Goal: Task Accomplishment & Management: Complete application form

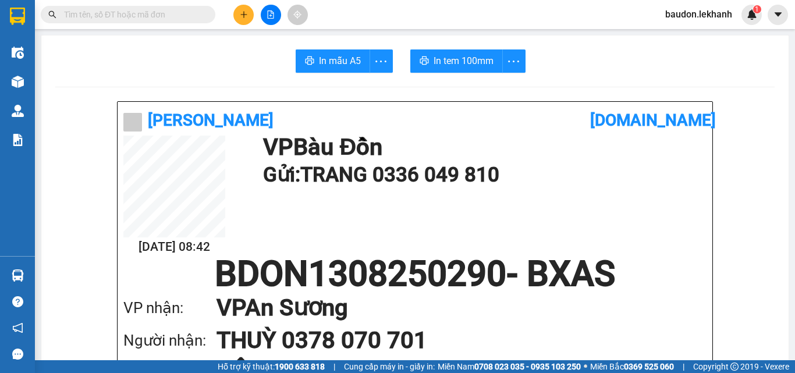
click at [246, 18] on icon "plus" at bounding box center [244, 14] width 8 height 8
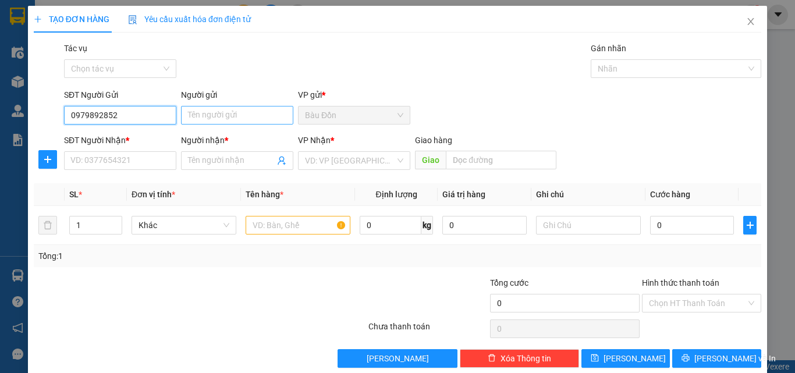
type input "0979892852"
click at [239, 114] on input "Người gửi" at bounding box center [237, 115] width 112 height 19
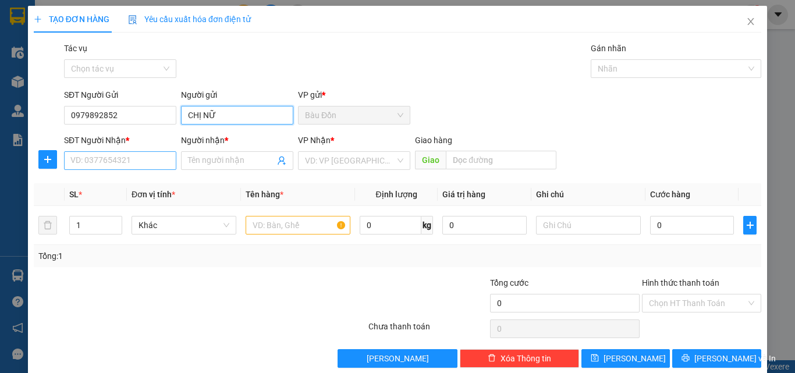
type input "CHỊ NỮ"
click at [127, 161] on input "SĐT Người Nhận *" at bounding box center [120, 160] width 112 height 19
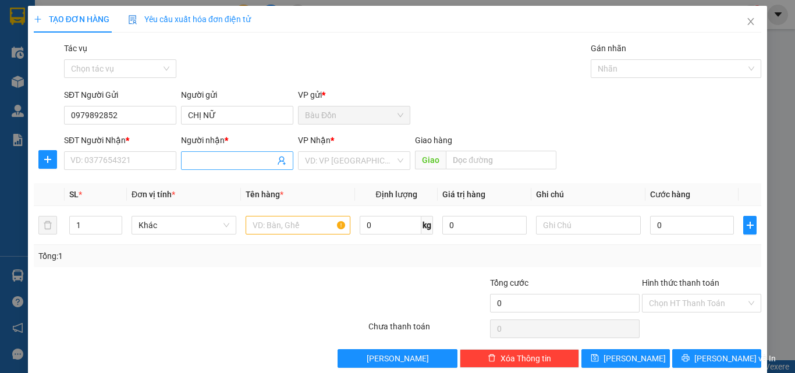
click at [203, 164] on input "Người nhận *" at bounding box center [231, 160] width 87 height 13
type input "CHÚ DANH"
click at [95, 157] on input "SĐT Người Nhận *" at bounding box center [120, 160] width 112 height 19
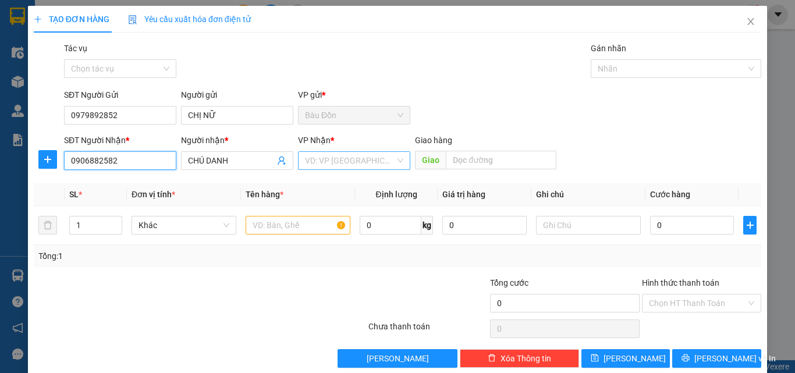
type input "0906882582"
click at [353, 161] on input "search" at bounding box center [350, 160] width 90 height 17
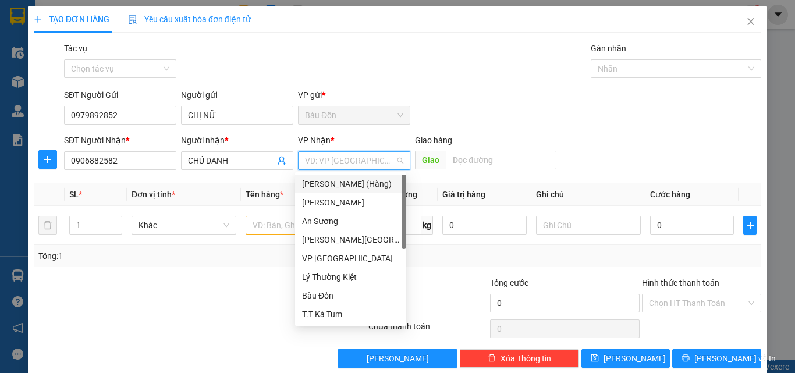
type input "A"
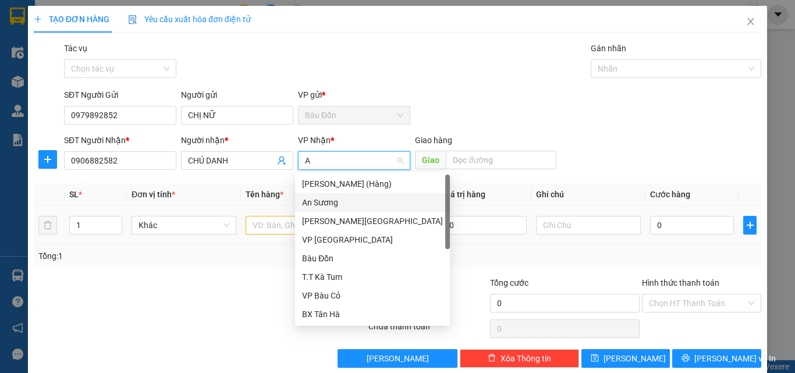
click at [318, 207] on div "An Sương" at bounding box center [372, 202] width 141 height 13
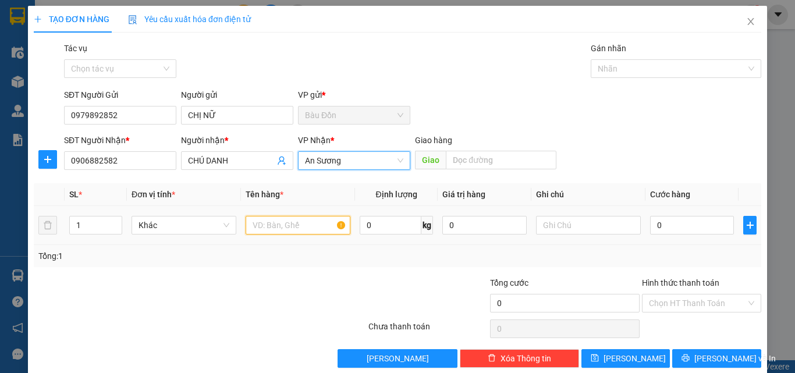
click at [286, 226] on input "text" at bounding box center [298, 225] width 105 height 19
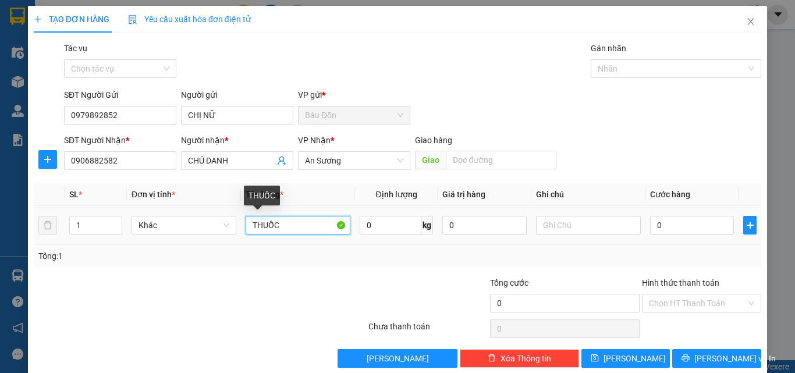
click at [246, 226] on input "THUỐC" at bounding box center [298, 225] width 105 height 19
type input "BỌC THUỐC"
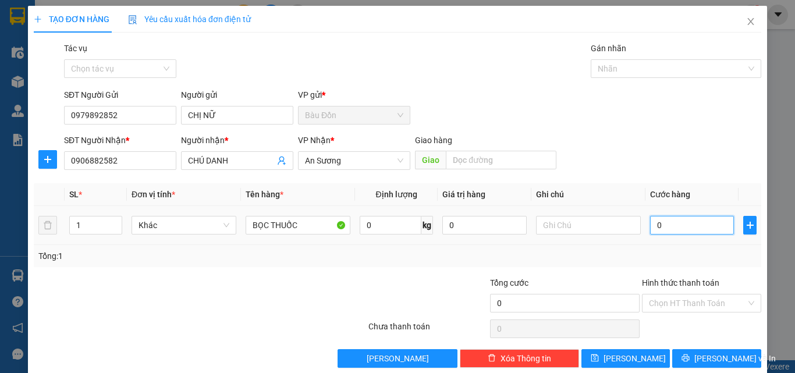
click at [693, 228] on input "0" at bounding box center [692, 225] width 84 height 19
type input "3"
type input "30"
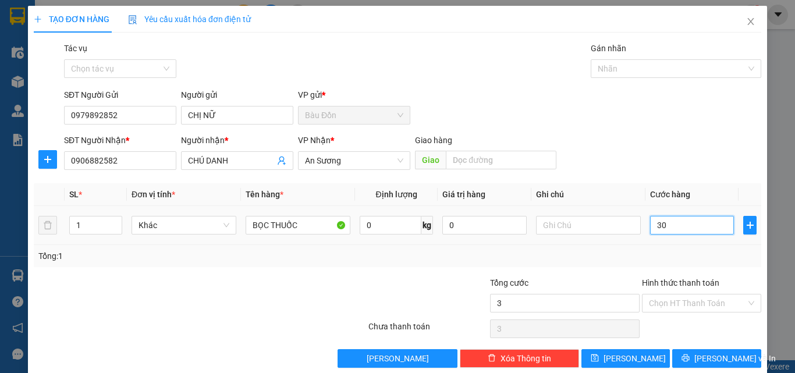
type input "30"
type input "300"
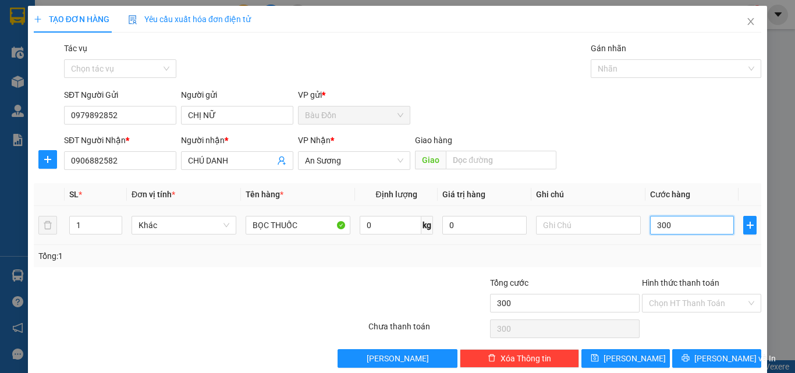
type input "3.000"
type input "30.000"
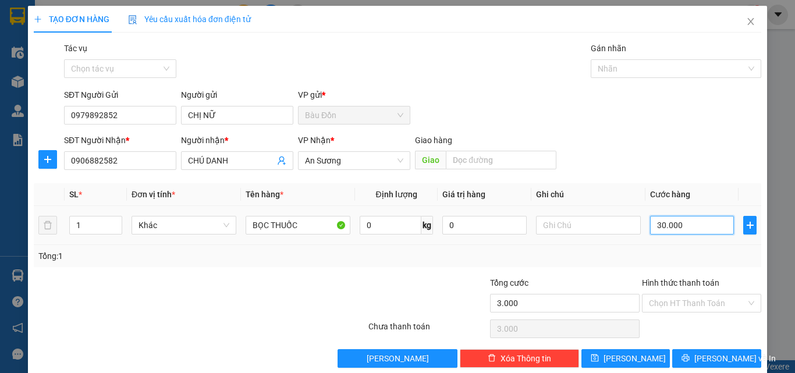
type input "30.000"
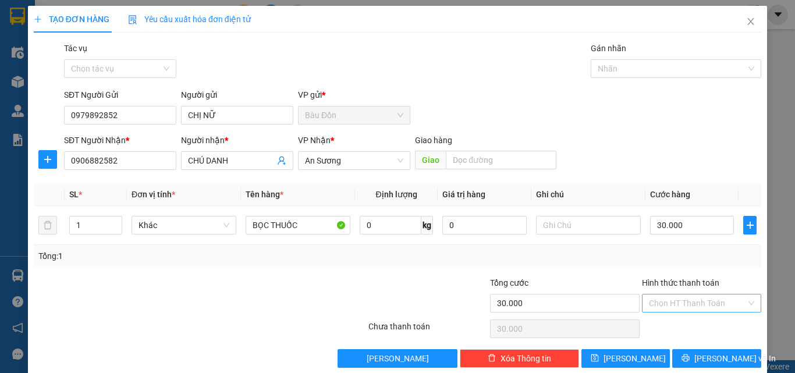
click at [674, 307] on input "Hình thức thanh toán" at bounding box center [697, 302] width 97 height 17
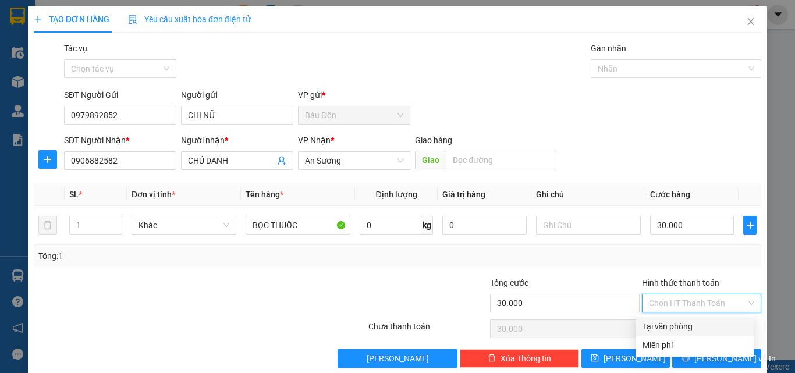
click at [684, 324] on div "Tại văn phòng" at bounding box center [695, 326] width 104 height 13
type input "0"
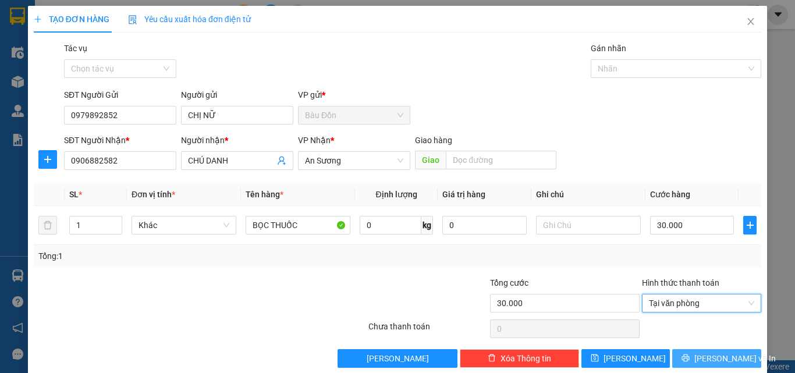
click at [705, 363] on span "[PERSON_NAME] và In" at bounding box center [734, 358] width 81 height 13
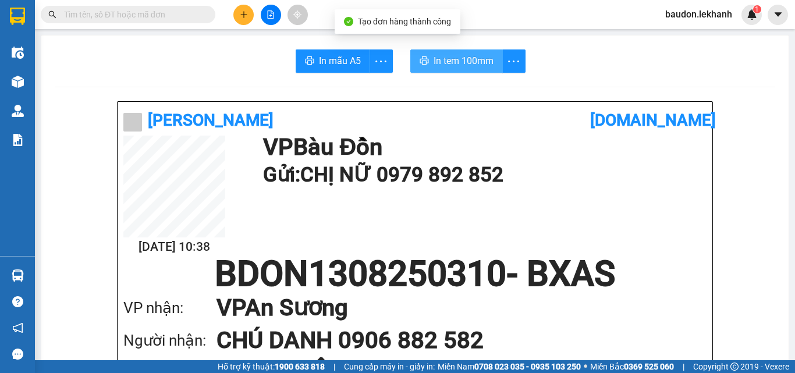
click at [420, 63] on icon "printer" at bounding box center [424, 60] width 9 height 9
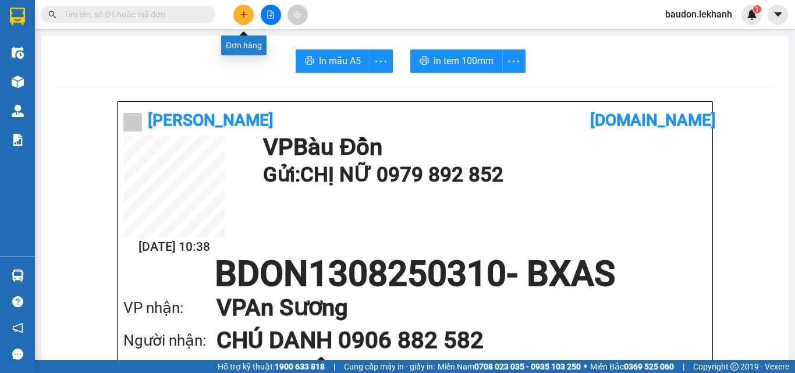
click at [249, 18] on button at bounding box center [243, 15] width 20 height 20
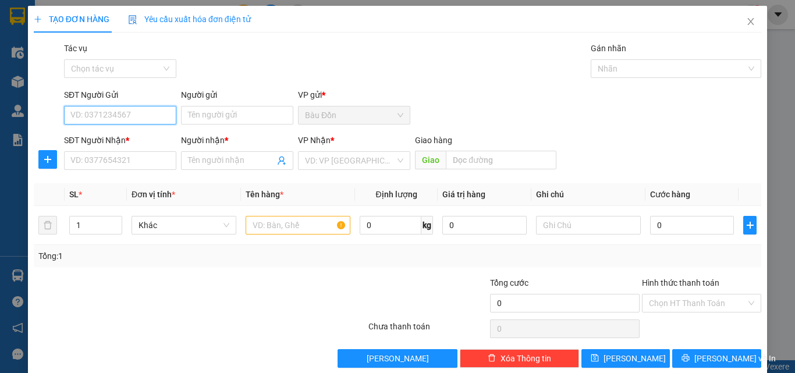
click at [112, 114] on input "SĐT Người Gửi" at bounding box center [120, 115] width 112 height 19
click at [97, 140] on div "0355725849 - NHUNG" at bounding box center [118, 138] width 97 height 13
type input "0355725849"
type input "NHUNG"
type input "0364721884"
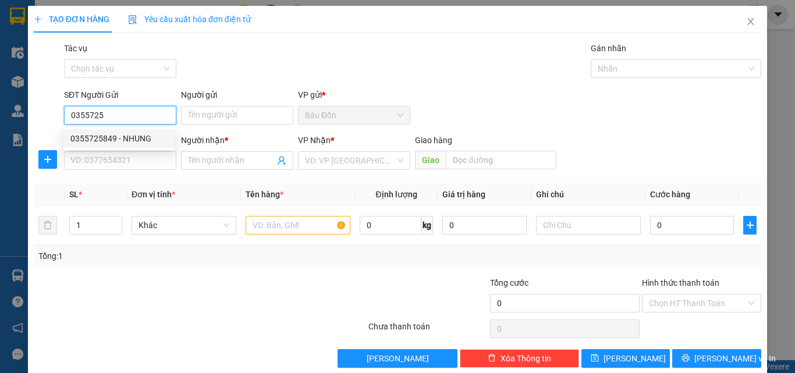
type input "TRẦN PHƯƠNG"
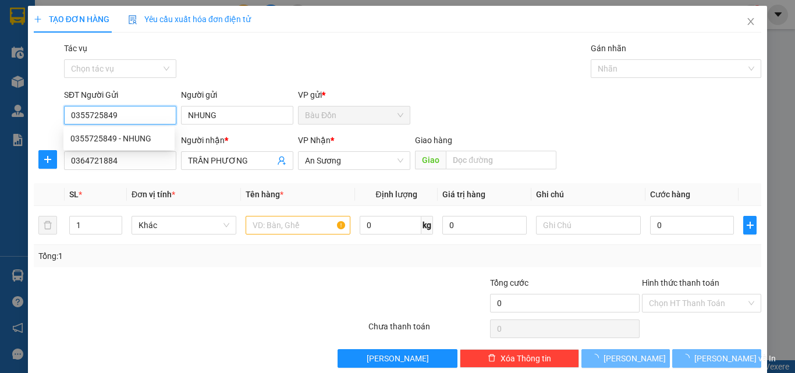
type input "30.000"
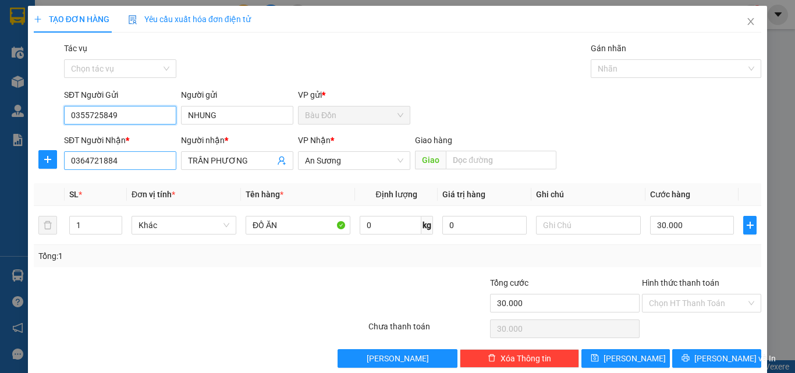
type input "0355725849"
click at [160, 163] on input "0364721884" at bounding box center [120, 160] width 112 height 19
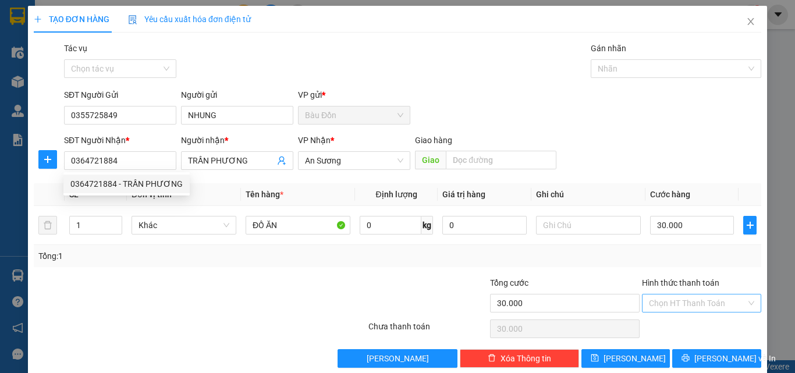
click at [674, 303] on input "Hình thức thanh toán" at bounding box center [697, 302] width 97 height 17
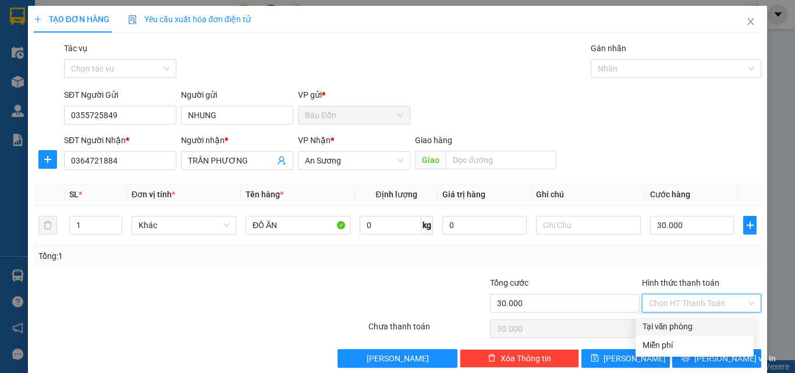
click at [678, 328] on div "Tại văn phòng" at bounding box center [695, 326] width 104 height 13
type input "0"
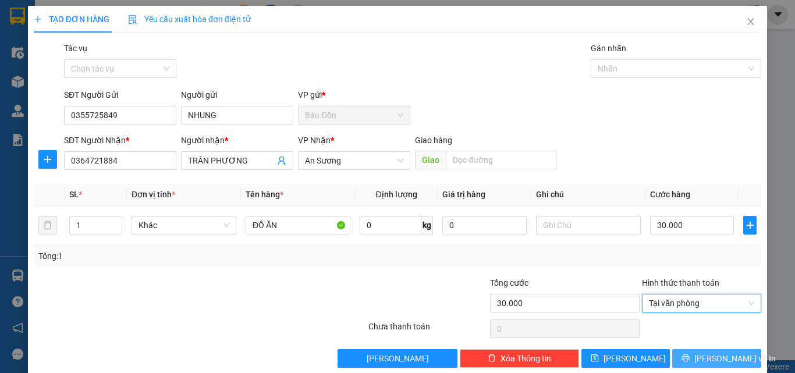
click at [696, 357] on button "[PERSON_NAME] và In" at bounding box center [716, 358] width 89 height 19
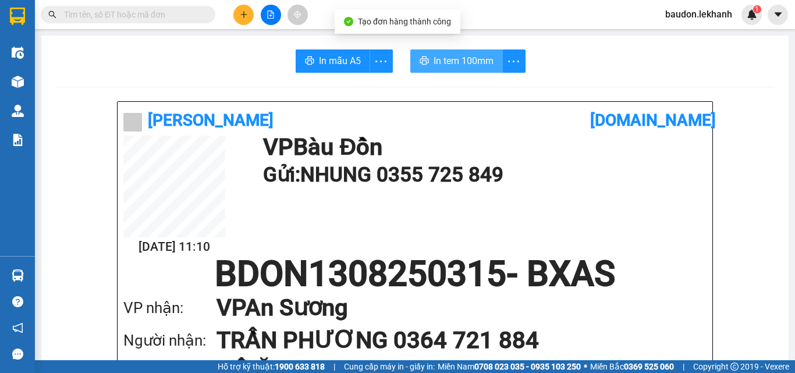
drag, startPoint x: 461, startPoint y: 66, endPoint x: 459, endPoint y: 59, distance: 7.2
click at [460, 65] on span "In tem 100mm" at bounding box center [464, 61] width 60 height 15
